Goal: Find specific page/section: Find specific page/section

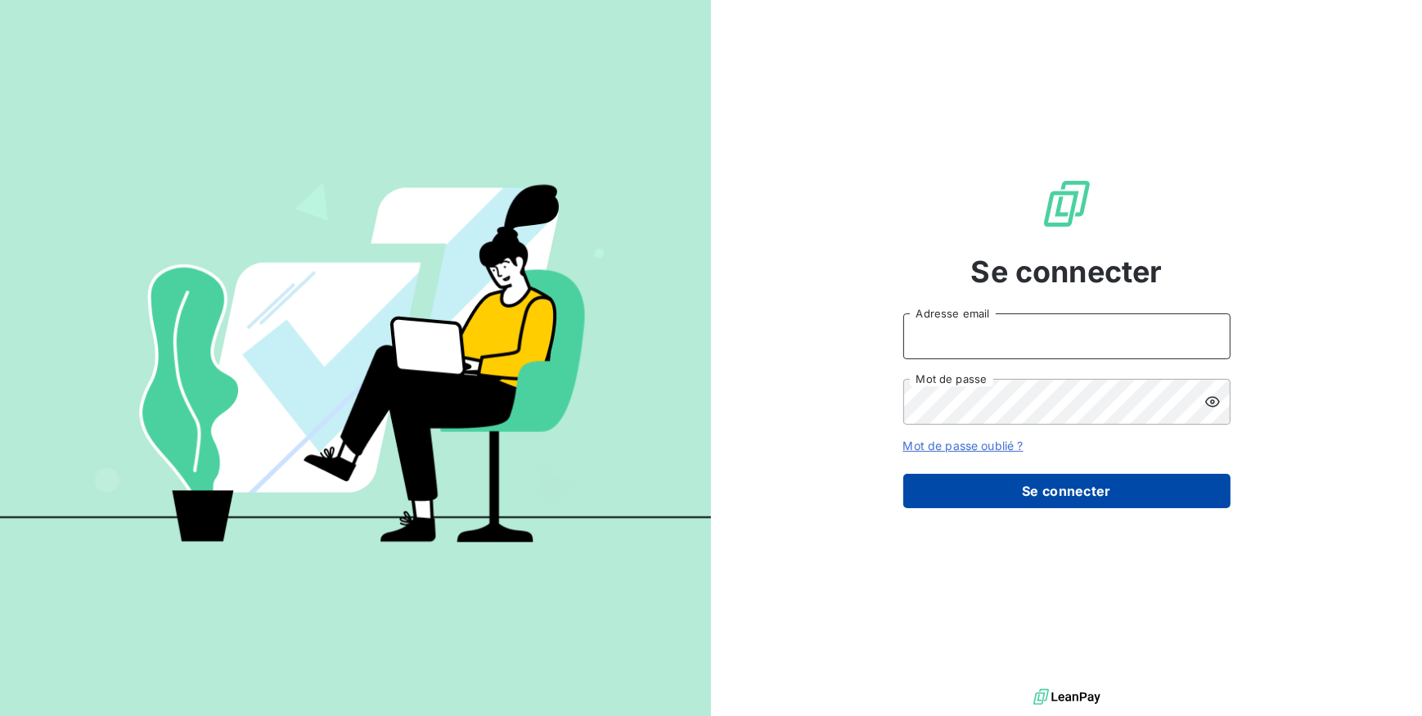
type input "compta@groupelumax.com"
click at [1120, 492] on button "Se connecter" at bounding box center [1066, 491] width 327 height 34
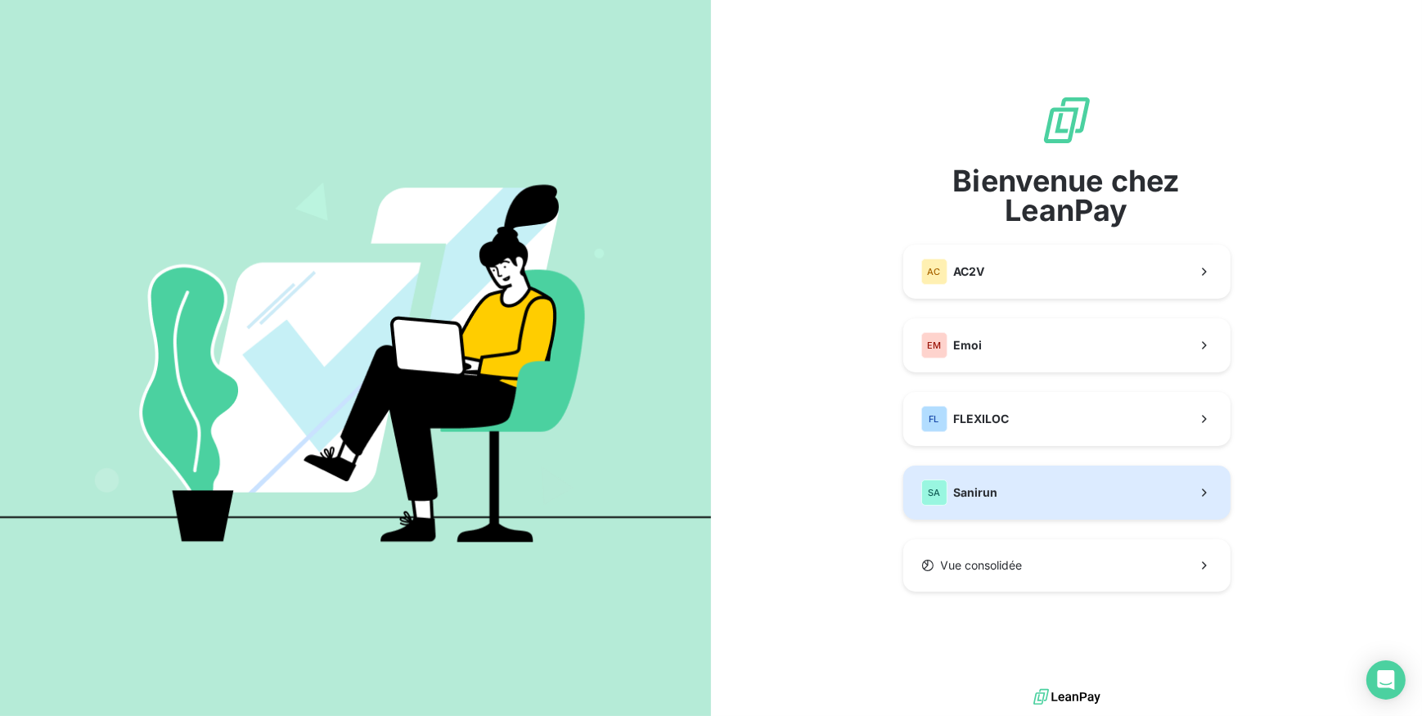
click at [1106, 491] on button "SA Sanirun" at bounding box center [1066, 493] width 327 height 54
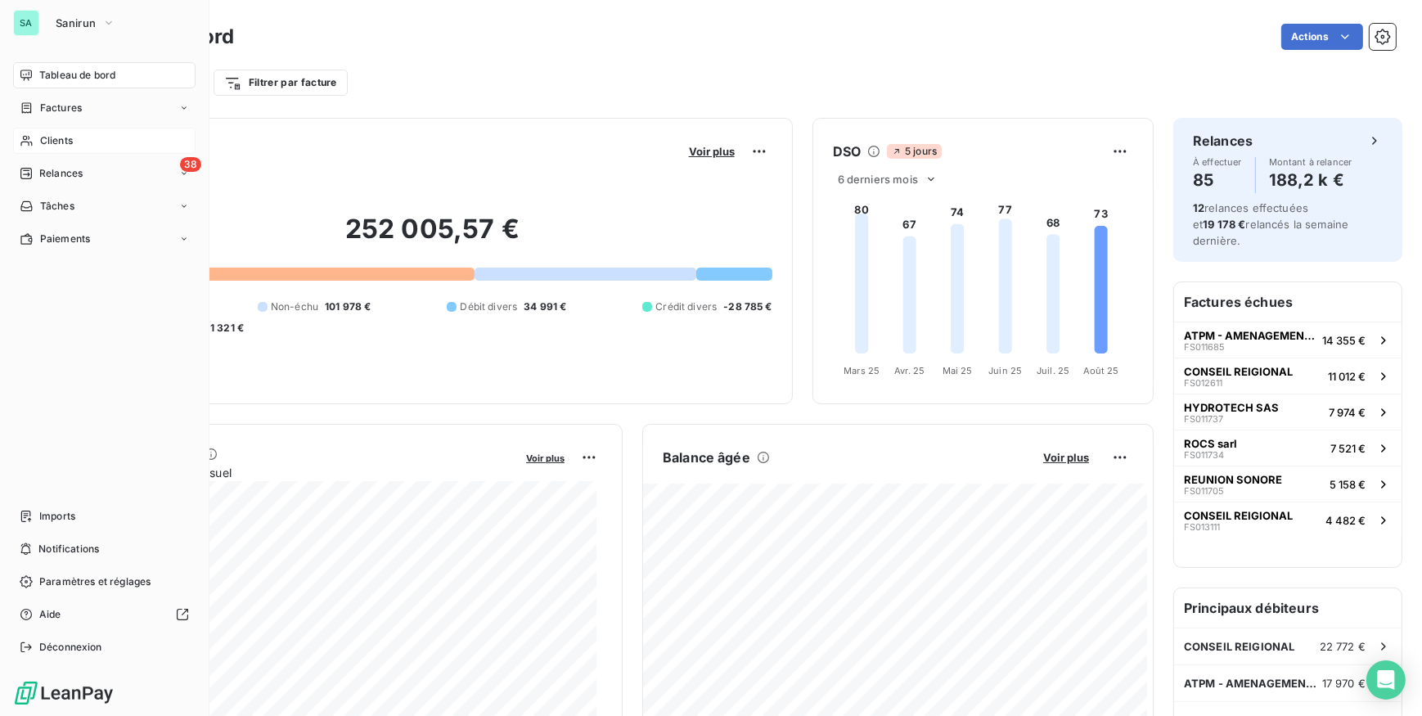
click at [47, 140] on span "Clients" at bounding box center [56, 140] width 33 height 15
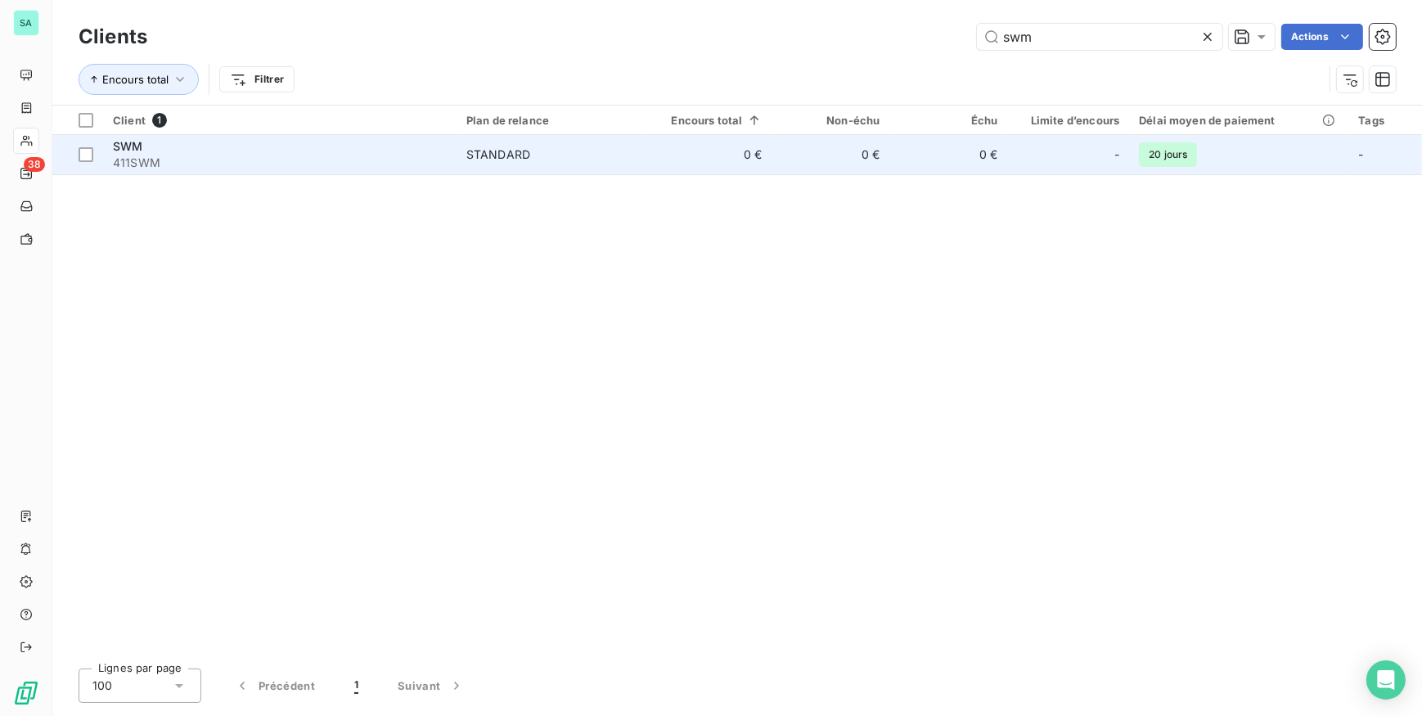
type input "swm"
click at [847, 156] on td "0 €" at bounding box center [832, 154] width 118 height 39
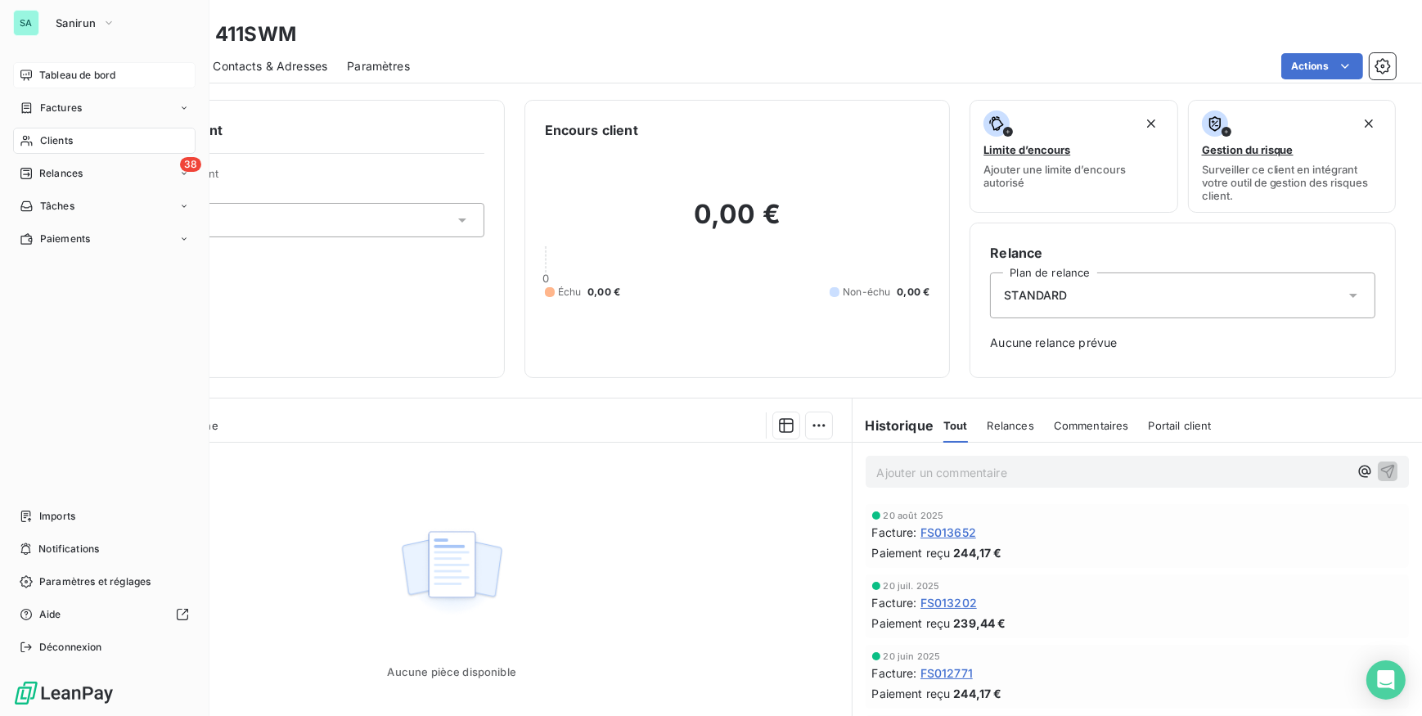
click at [74, 76] on span "Tableau de bord" at bounding box center [77, 75] width 76 height 15
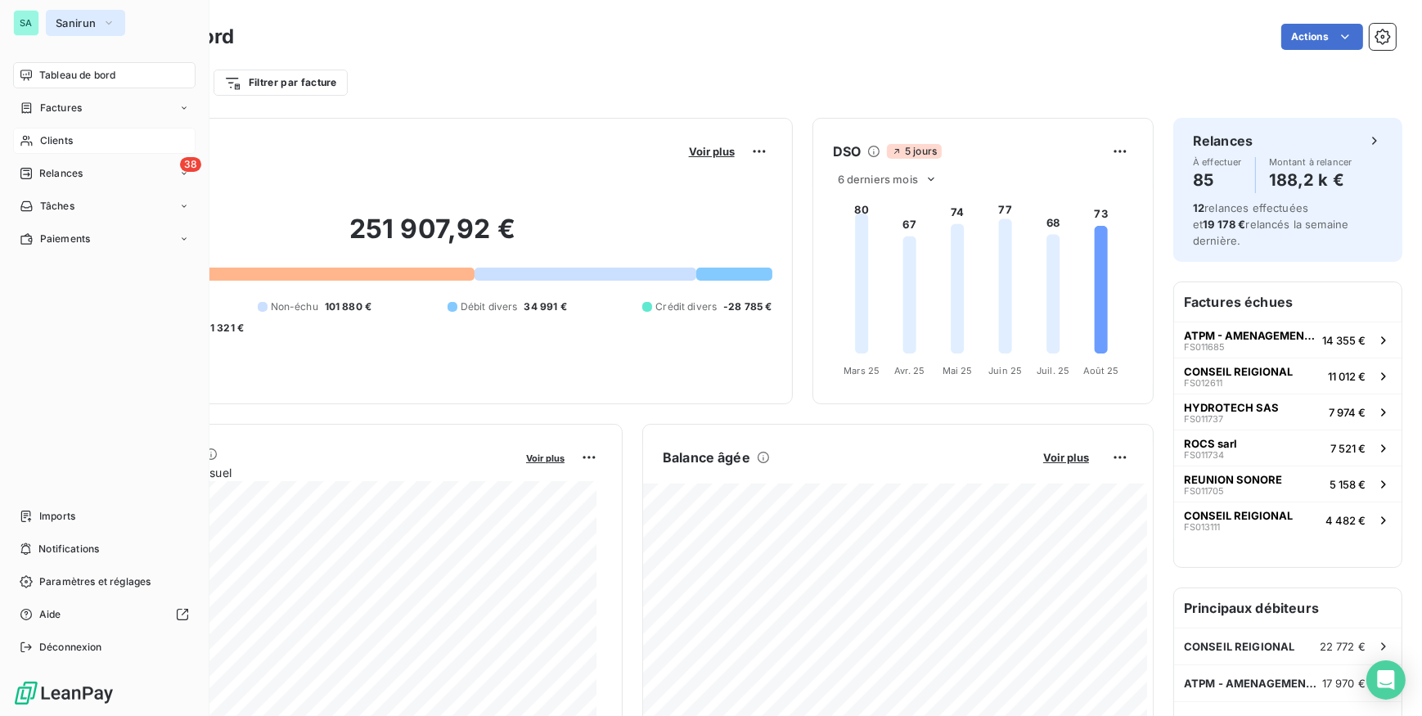
click at [77, 26] on span "Sanirun" at bounding box center [76, 22] width 40 height 13
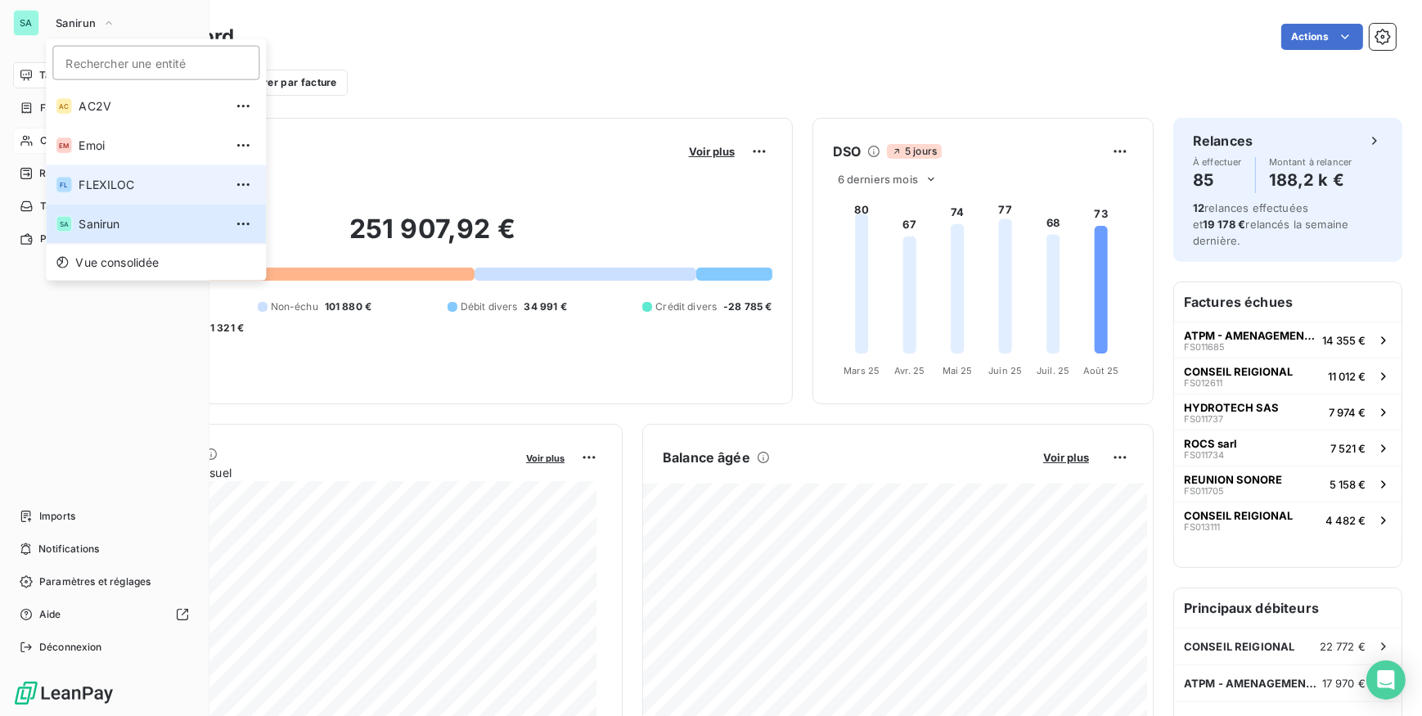
click at [95, 182] on span "FLEXILOC" at bounding box center [151, 185] width 145 height 16
